Goal: Information Seeking & Learning: Learn about a topic

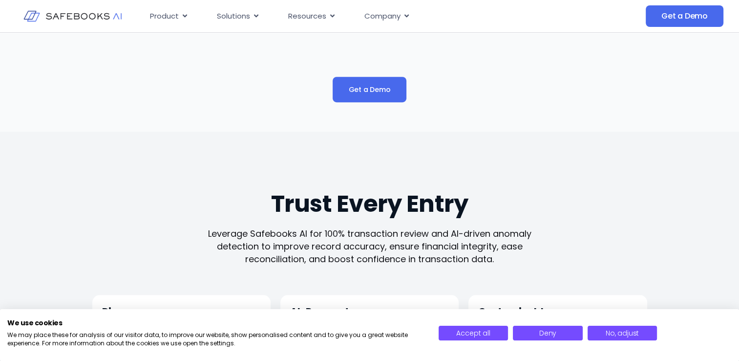
scroll to position [537, 0]
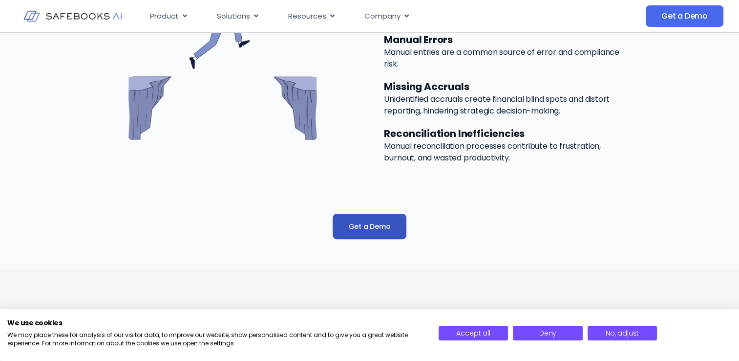
click at [383, 228] on span "Get a Demo" at bounding box center [369, 226] width 42 height 10
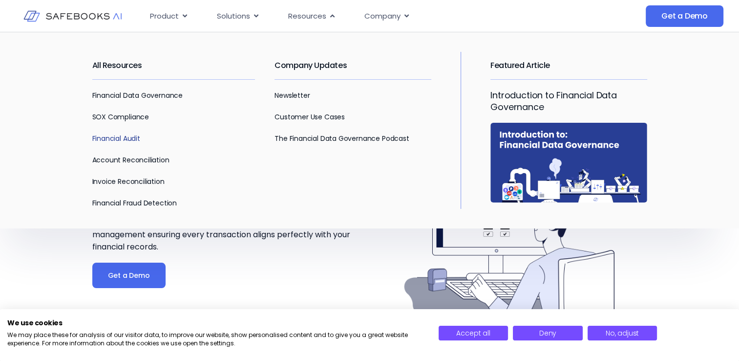
click at [125, 136] on link "Financial Audit" at bounding box center [116, 138] width 48 height 10
